Goal: Task Accomplishment & Management: Complete application form

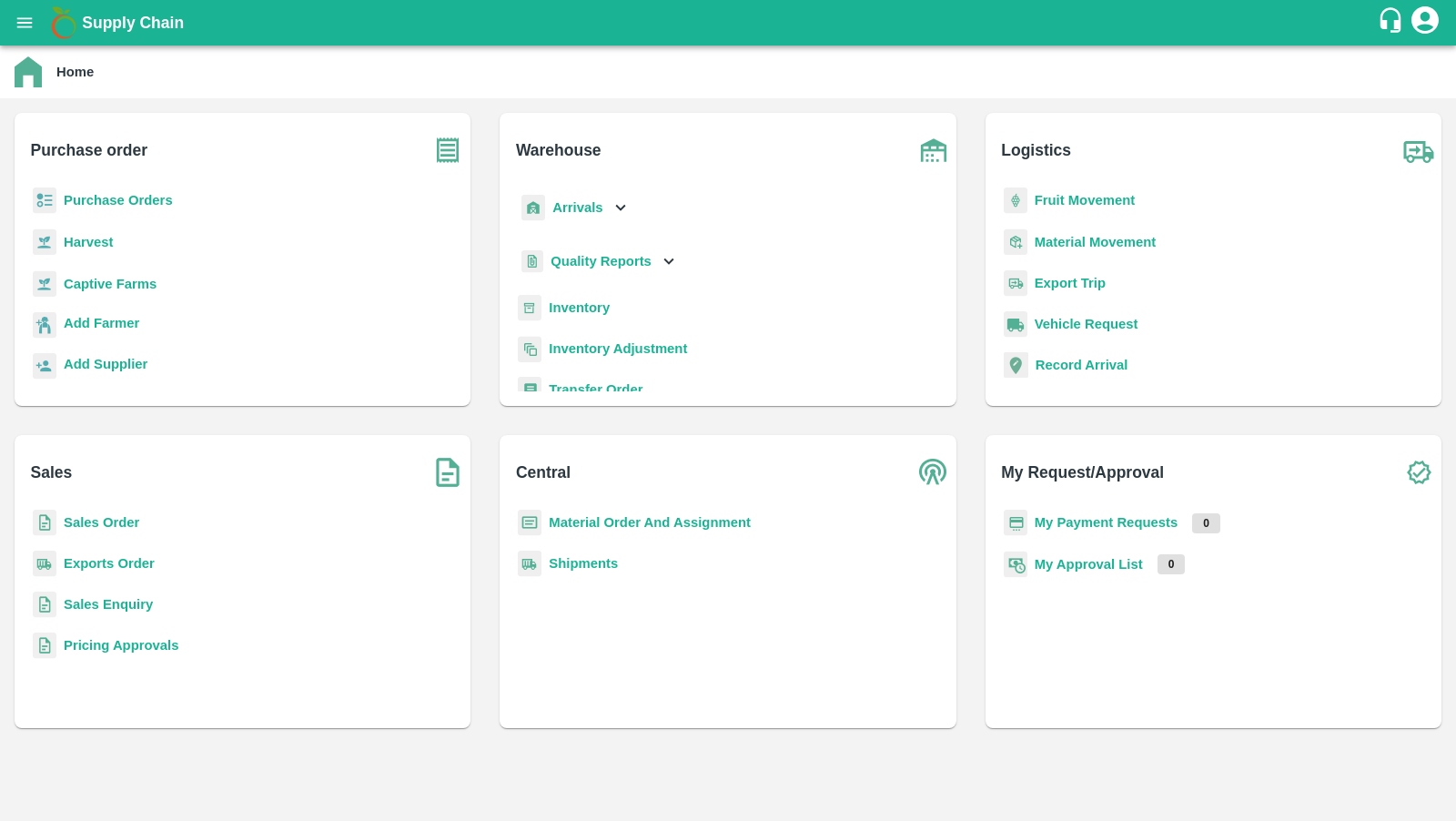
click at [111, 520] on b "Sales Order" at bounding box center [101, 522] width 76 height 15
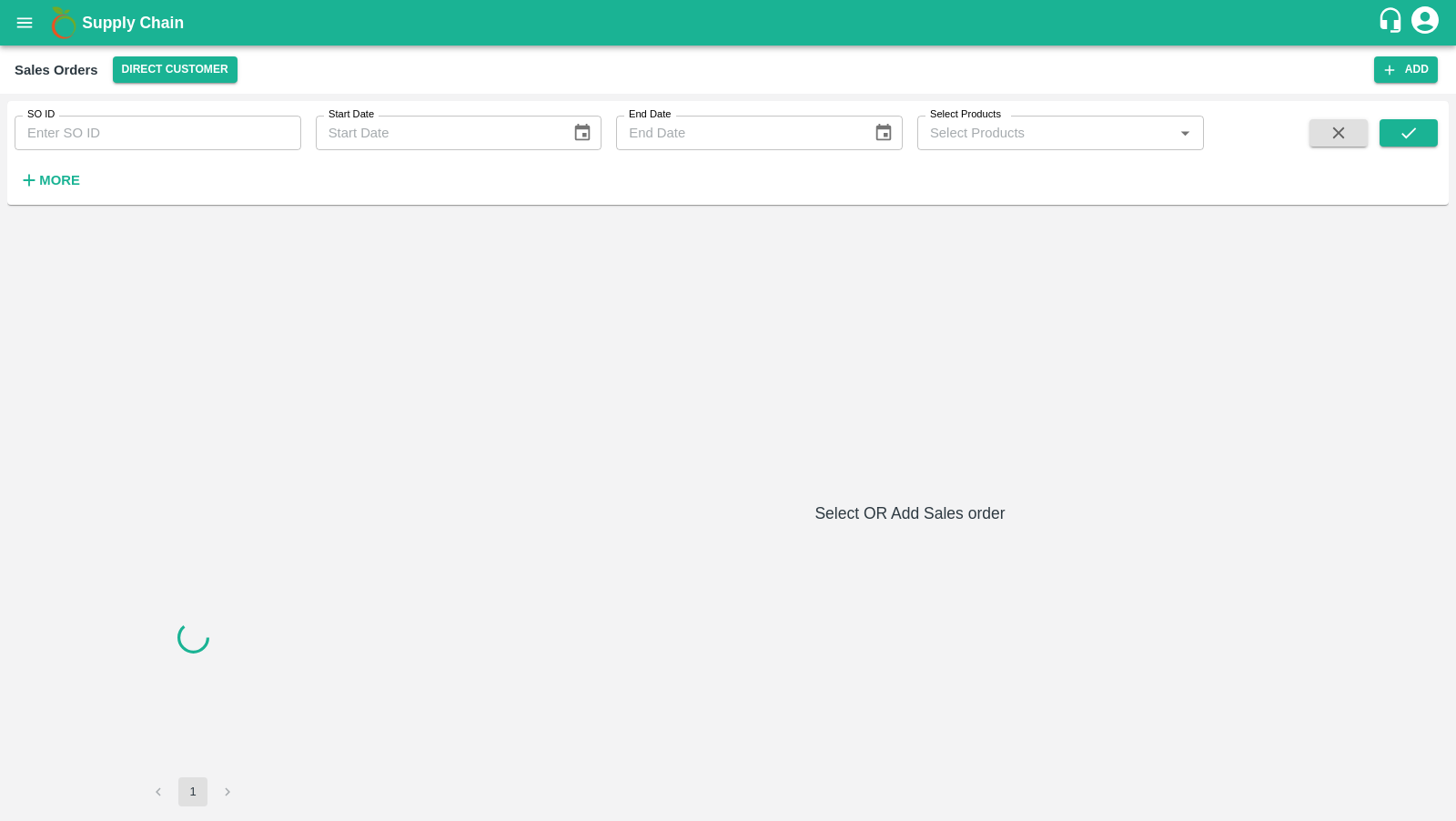
click at [203, 51] on div "Sales Orders Direct Customer Add" at bounding box center [728, 70] width 1456 height 49
click at [203, 56] on button "Direct Customer" at bounding box center [175, 69] width 124 height 26
